Goal: Find specific page/section: Find specific page/section

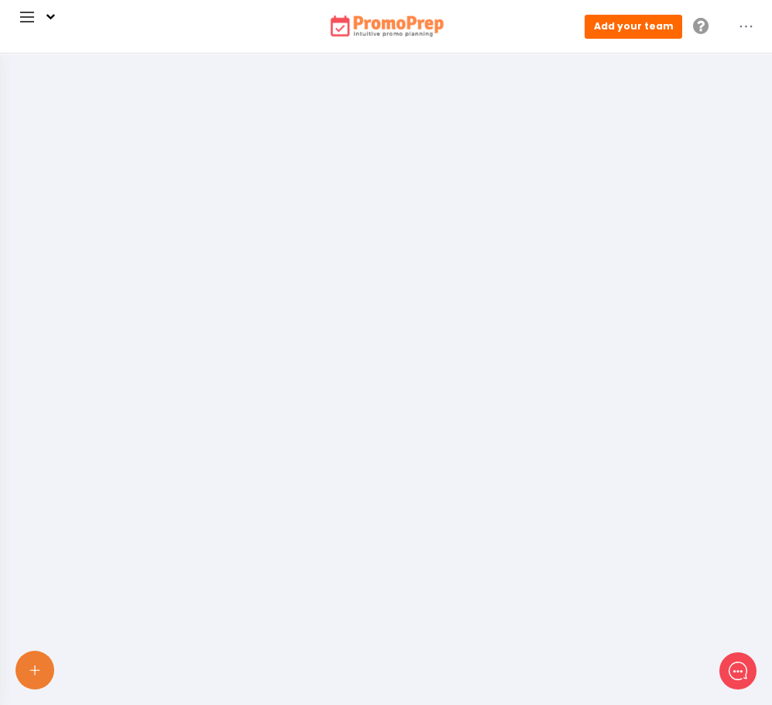
click at [32, 19] on span at bounding box center [27, 17] width 31 height 31
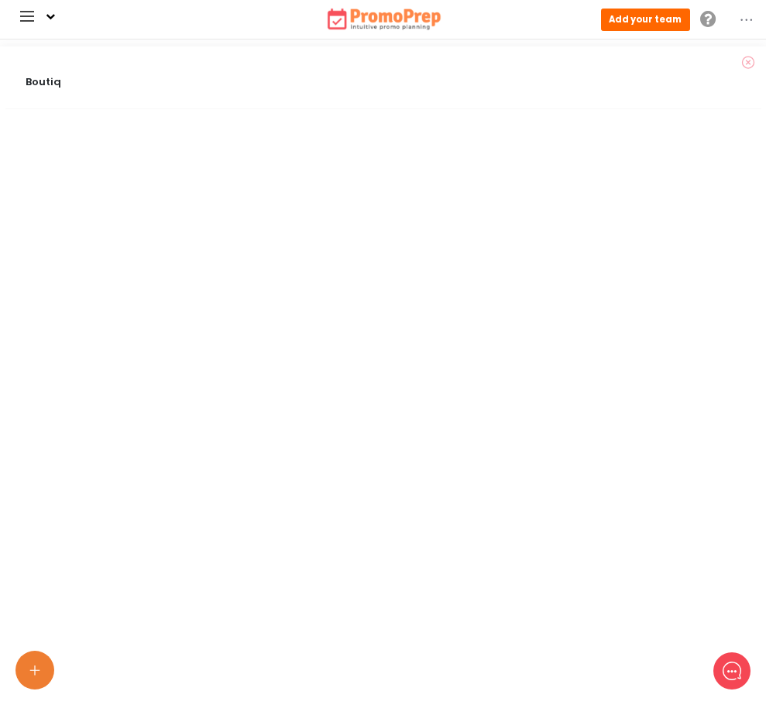
click at [46, 70] on div "Boutiq" at bounding box center [383, 84] width 756 height 28
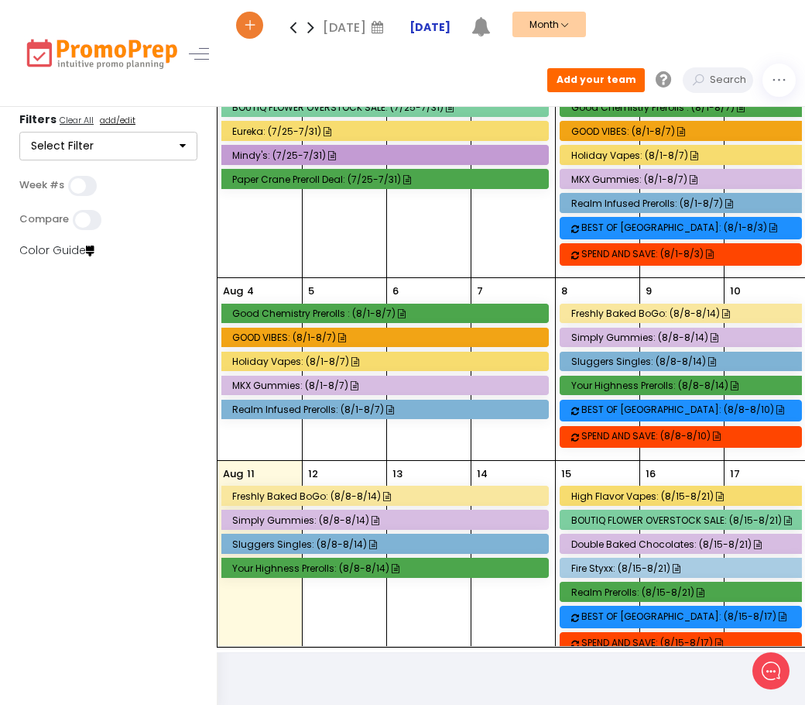
click at [451, 30] on strong "[DATE]" at bounding box center [430, 26] width 41 height 15
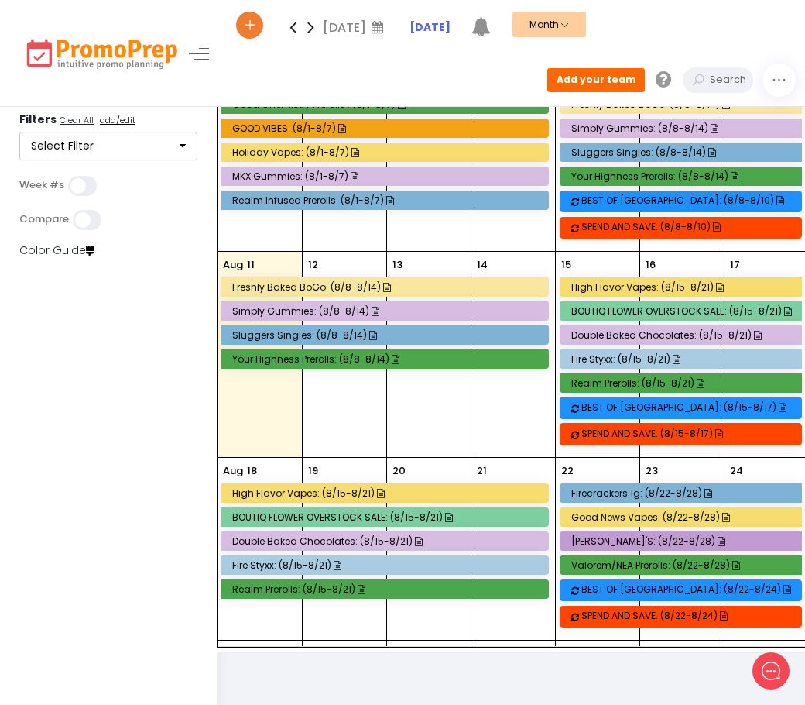
scroll to position [206, 0]
